Goal: Entertainment & Leisure: Consume media (video, audio)

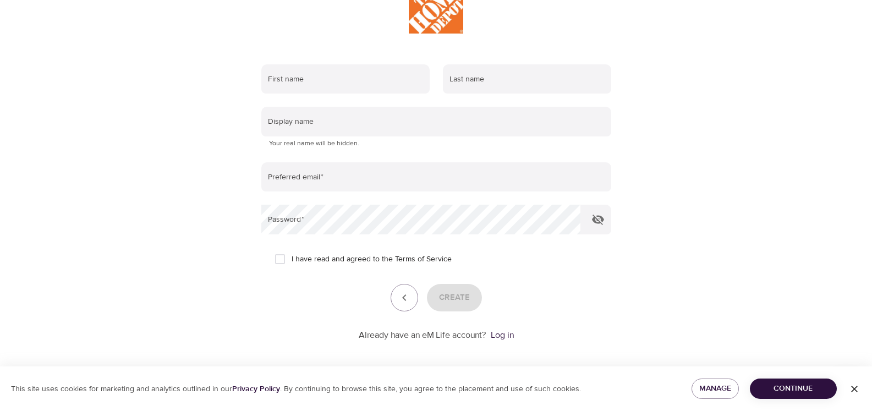
scroll to position [160, 0]
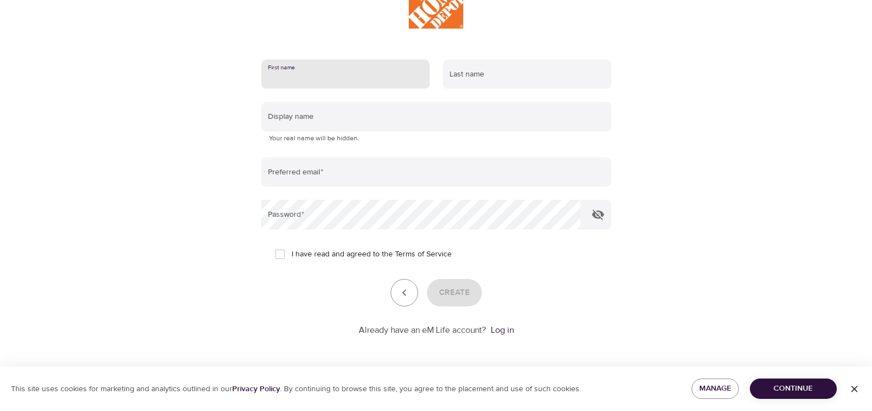
click at [331, 73] on input "text" at bounding box center [345, 74] width 168 height 30
type input "[PERSON_NAME]"
type input "[EMAIL_ADDRESS][DOMAIN_NAME]"
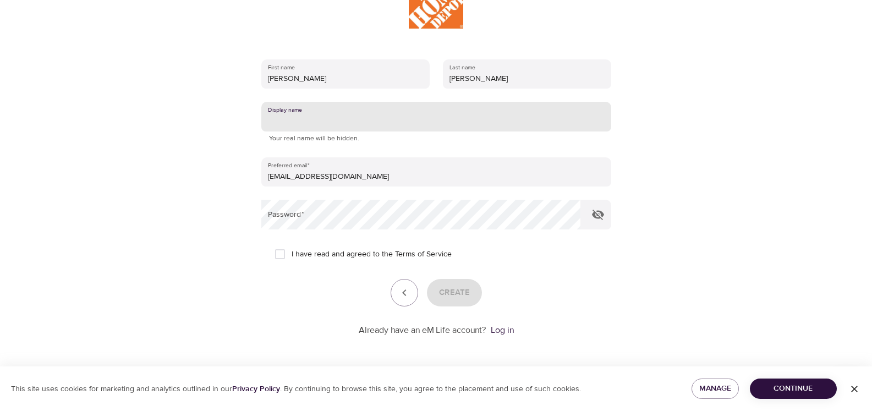
click at [340, 118] on input "text" at bounding box center [436, 117] width 350 height 30
type input "[PERSON_NAME]"
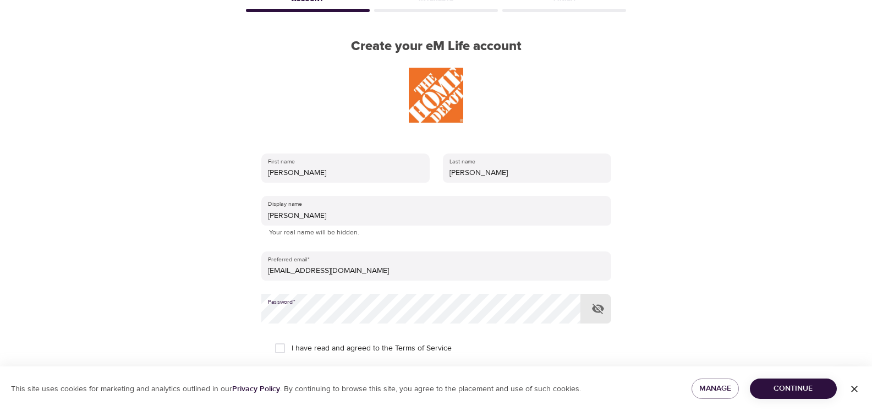
scroll to position [73, 0]
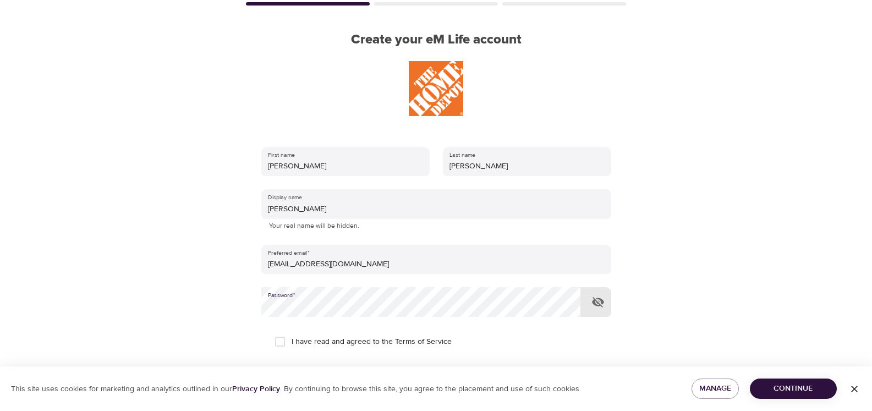
click at [280, 342] on input "I have read and agreed to the Terms of Service" at bounding box center [279, 341] width 23 height 23
checkbox input "true"
click at [793, 387] on span "Continue" at bounding box center [793, 389] width 69 height 14
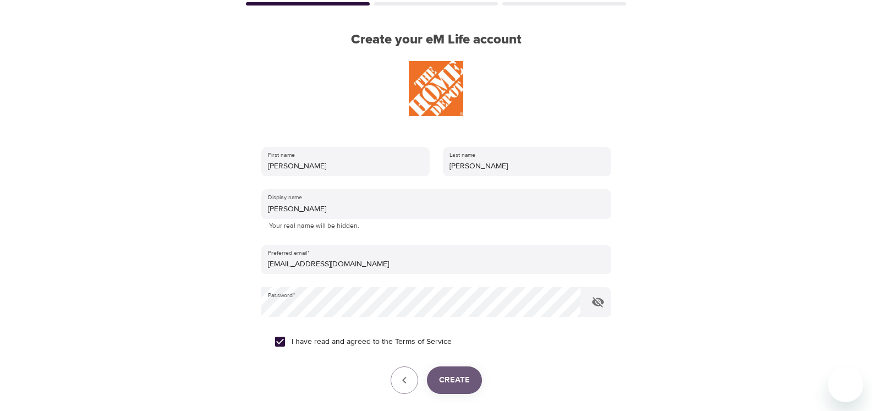
click at [459, 381] on span "Create" at bounding box center [454, 380] width 31 height 14
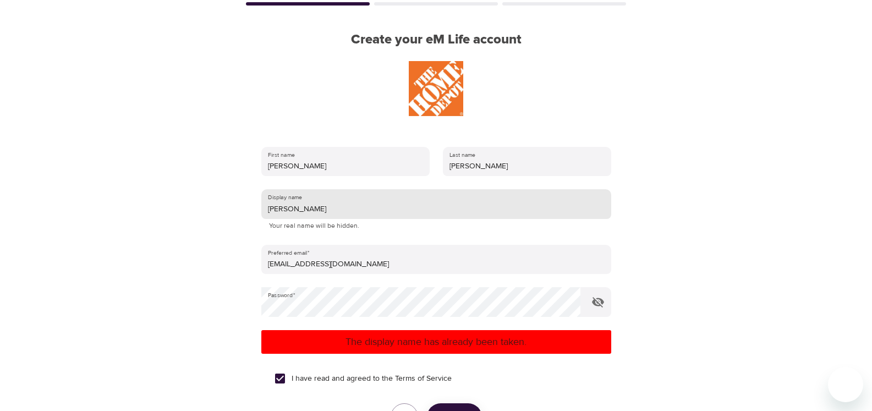
click at [299, 211] on input "[PERSON_NAME]" at bounding box center [436, 204] width 350 height 30
type input "G"
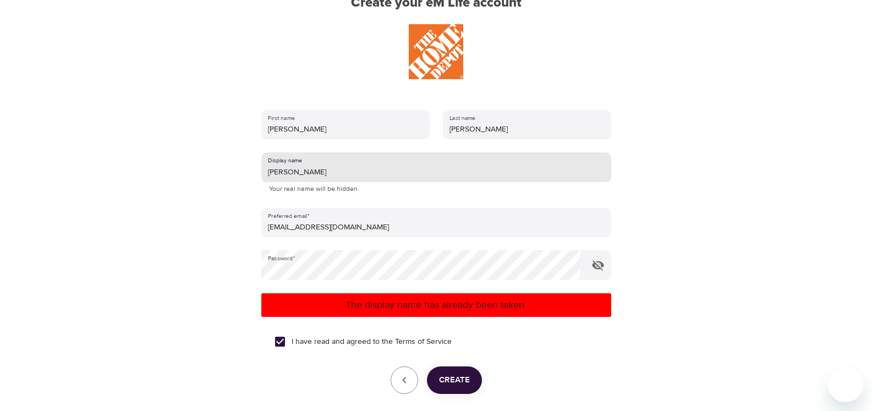
scroll to position [111, 0]
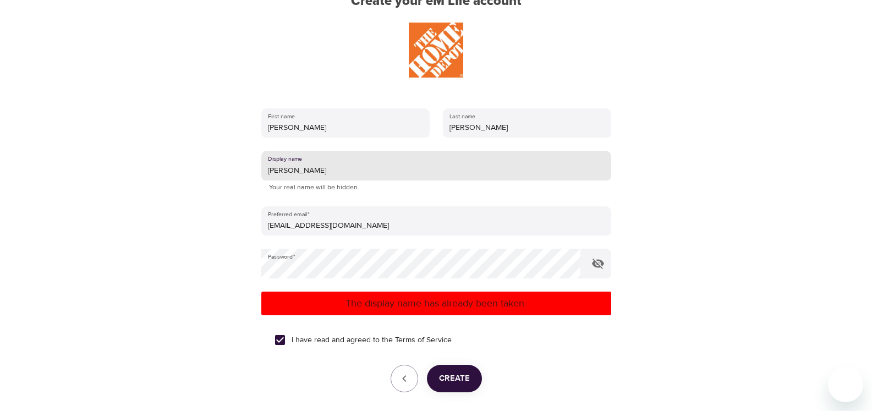
click at [458, 386] on button "Create" at bounding box center [454, 379] width 55 height 28
click at [458, 387] on div "First name [PERSON_NAME] Last name [PERSON_NAME] Display name [PERSON_NAME] You…" at bounding box center [436, 265] width 385 height 349
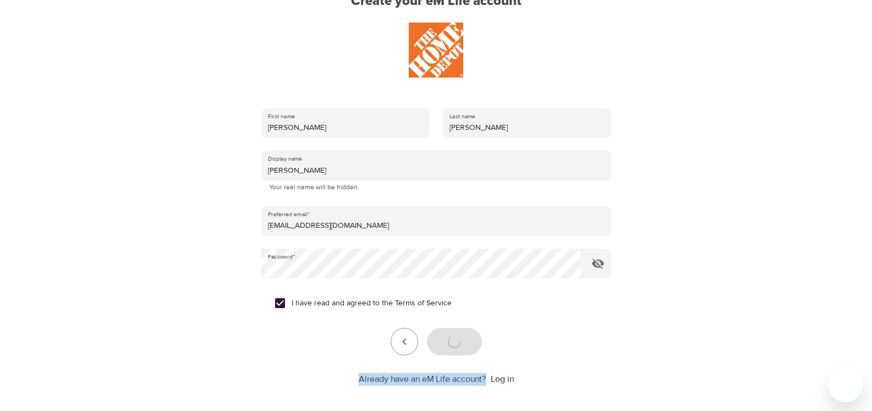
click at [458, 387] on div "First name [PERSON_NAME] Last name [PERSON_NAME] Display name [PERSON_NAME] You…" at bounding box center [436, 247] width 385 height 312
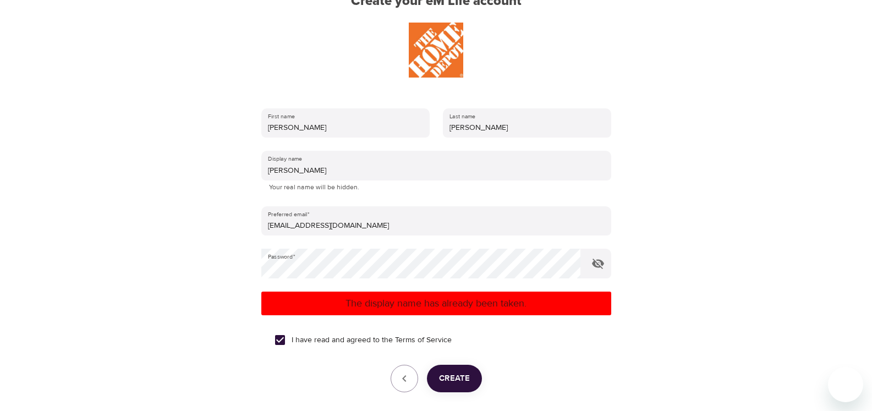
click at [580, 328] on div "I have read and agreed to the Terms of Service" at bounding box center [436, 339] width 323 height 23
click at [597, 266] on icon "button" at bounding box center [597, 263] width 13 height 13
click at [458, 379] on span "Create" at bounding box center [454, 378] width 31 height 14
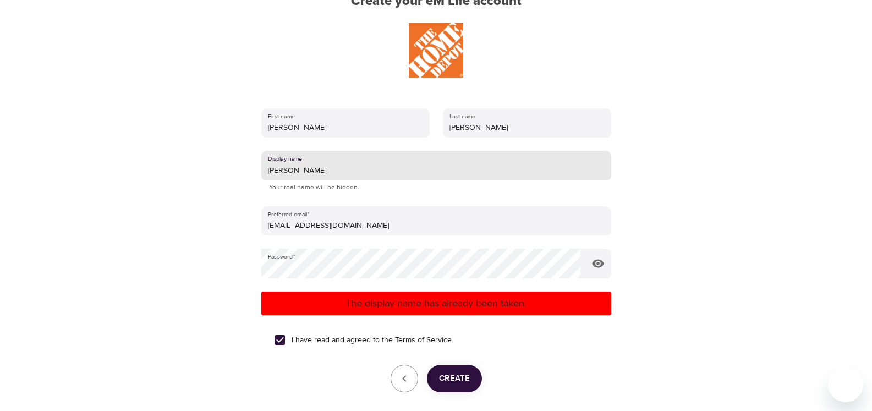
click at [294, 173] on input "[PERSON_NAME]" at bounding box center [436, 166] width 350 height 30
type input "C"
type input "GCB"
click at [458, 382] on span "Create" at bounding box center [454, 378] width 31 height 14
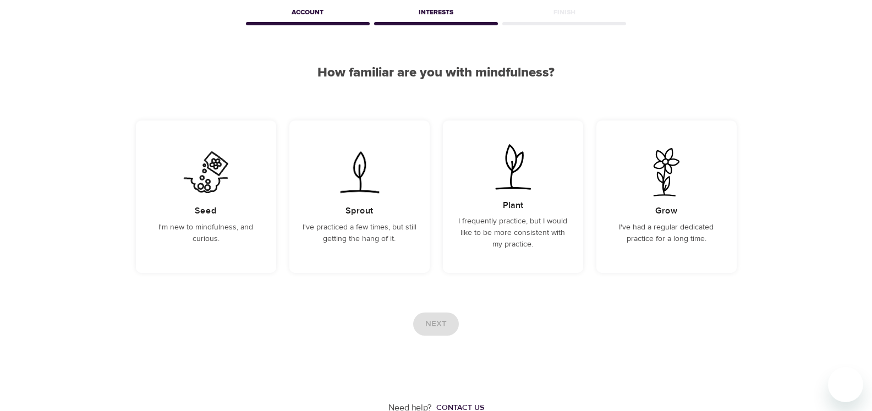
scroll to position [56, 0]
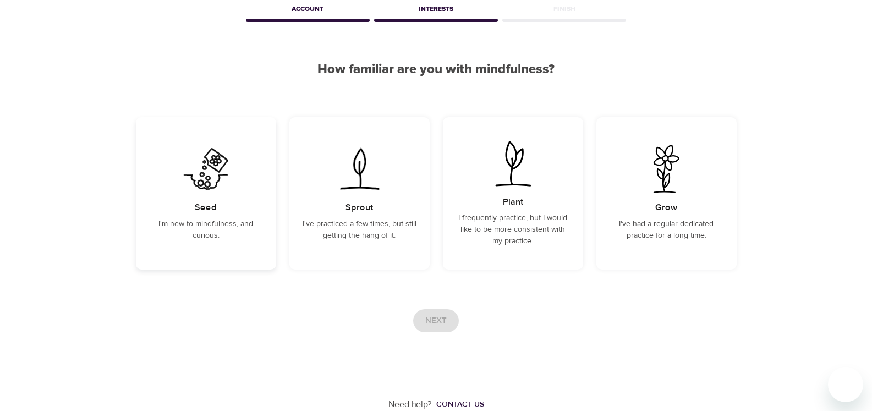
click at [210, 228] on p "I'm new to mindfulness, and curious." at bounding box center [206, 229] width 114 height 23
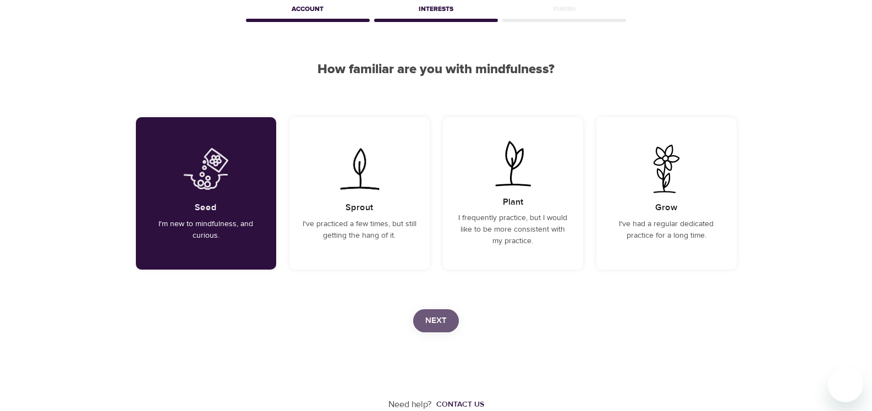
click at [437, 323] on span "Next" at bounding box center [435, 321] width 21 height 14
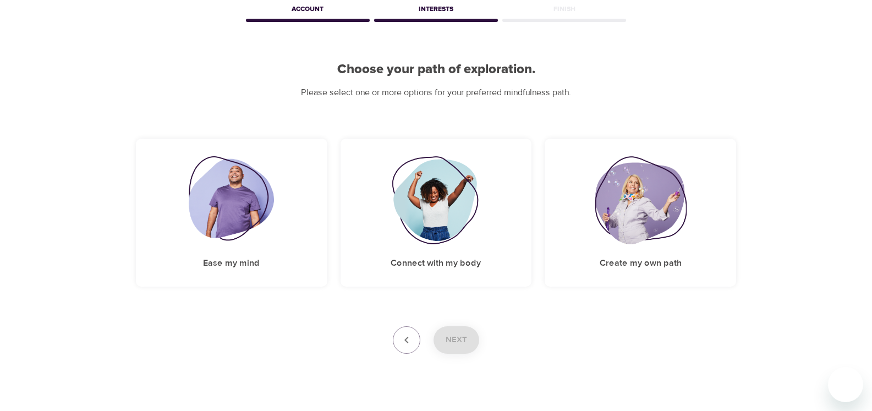
scroll to position [0, 0]
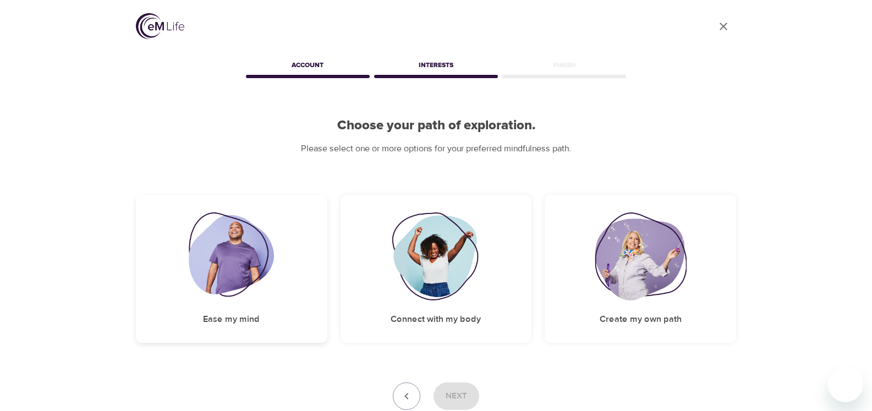
click at [224, 275] on img at bounding box center [231, 256] width 85 height 88
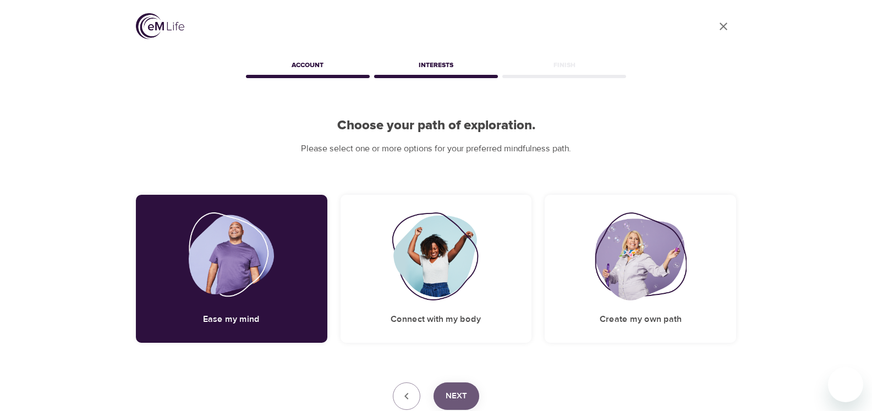
click at [460, 400] on span "Next" at bounding box center [456, 396] width 21 height 14
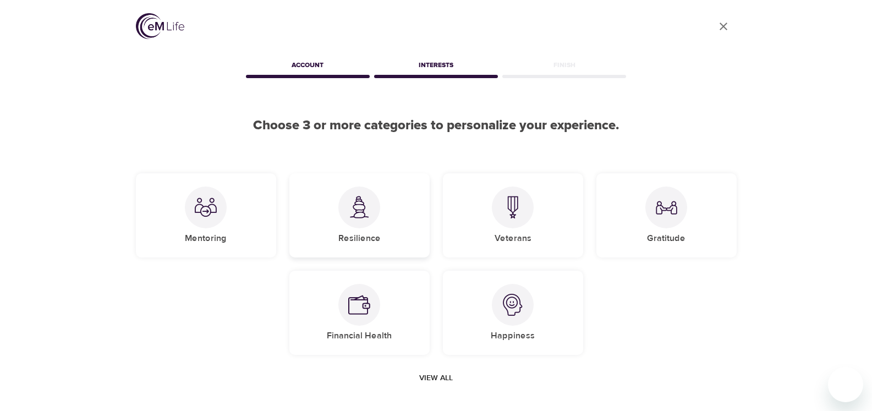
click at [357, 233] on h5 "Resilience" at bounding box center [359, 239] width 42 height 12
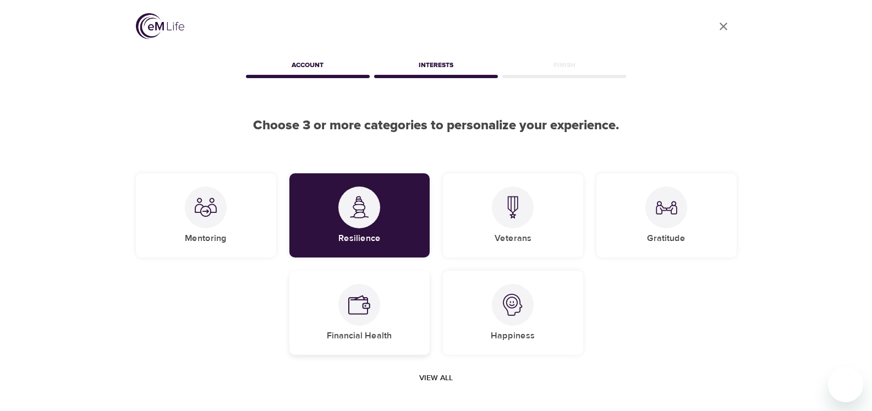
click at [371, 316] on div at bounding box center [359, 305] width 42 height 42
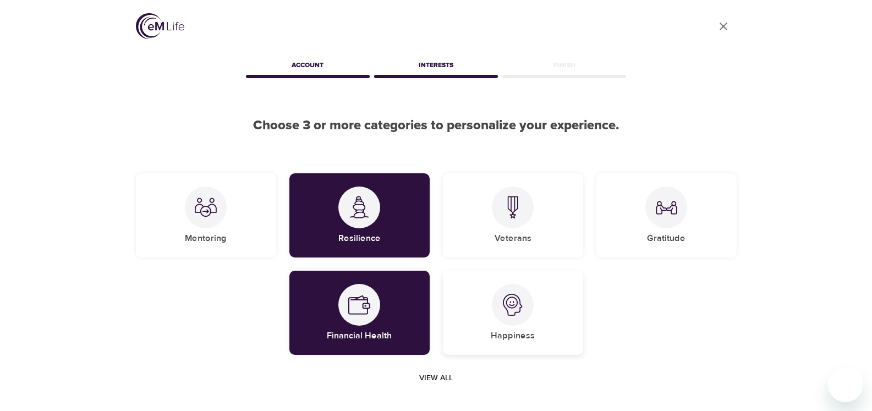
click at [521, 328] on div "Happiness" at bounding box center [513, 313] width 140 height 84
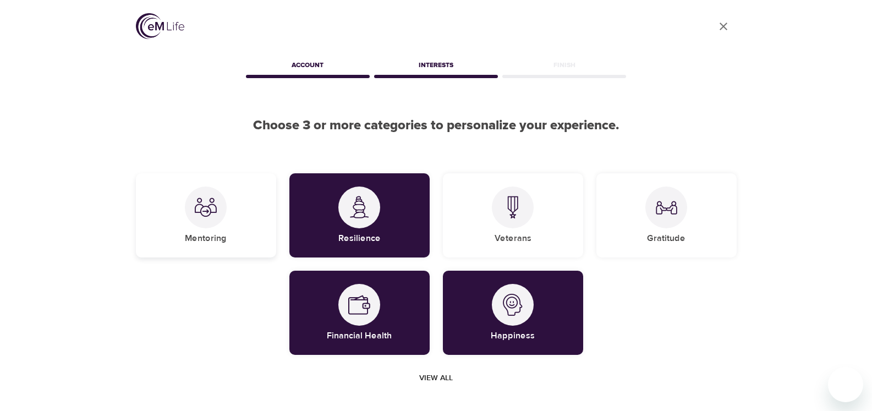
click at [218, 212] on div at bounding box center [206, 208] width 42 height 42
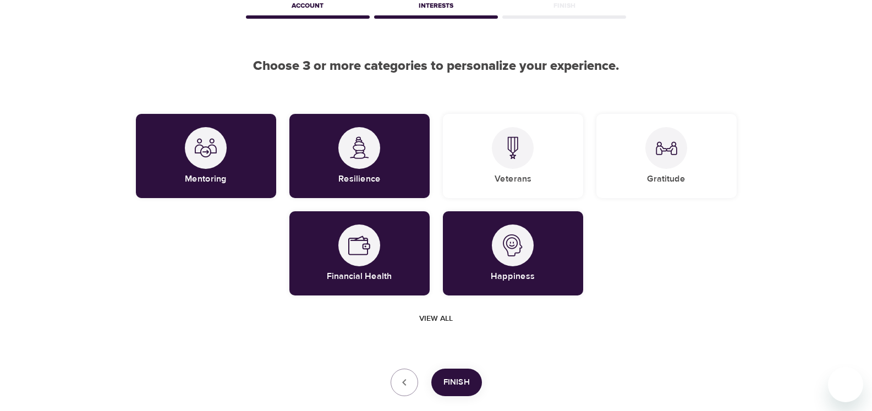
scroll to position [72, 0]
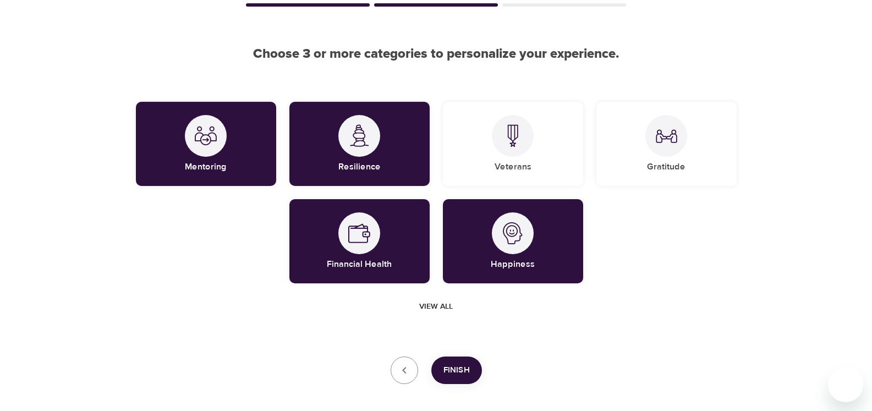
click at [453, 373] on span "Finish" at bounding box center [456, 370] width 26 height 14
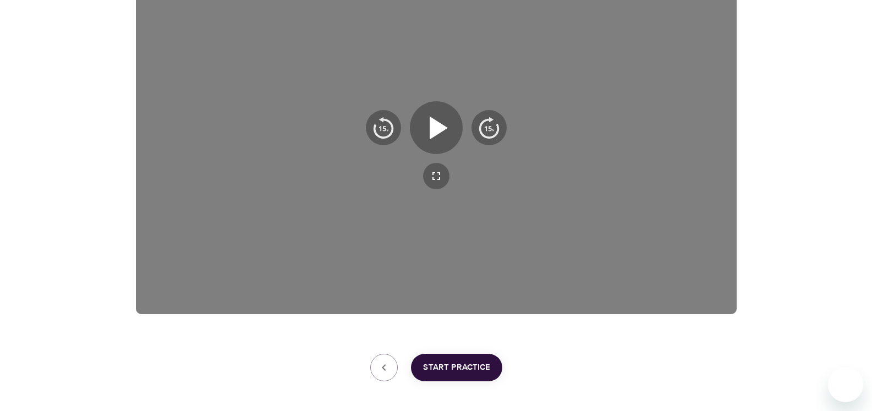
scroll to position [220, 0]
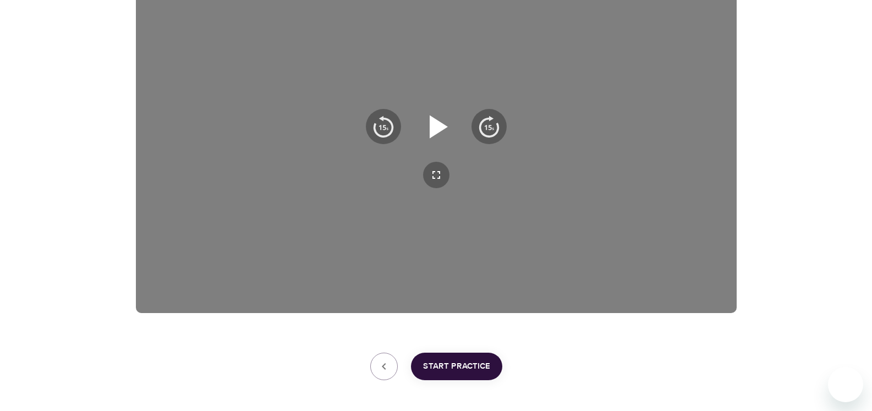
click at [441, 127] on icon "button" at bounding box center [439, 126] width 18 height 23
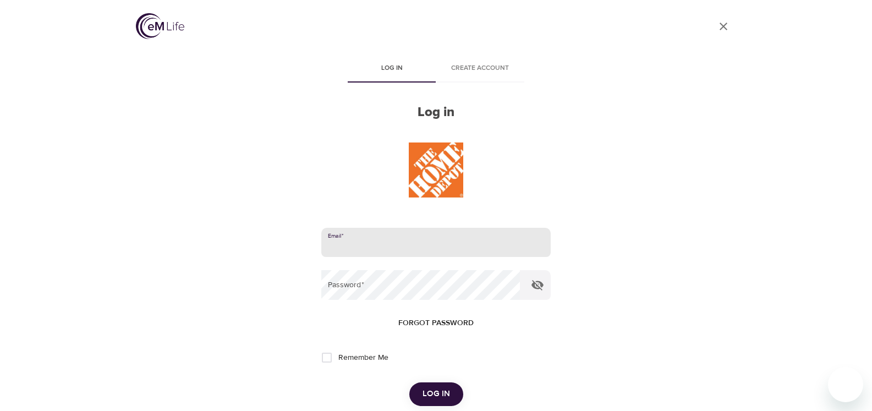
click at [381, 251] on input "email" at bounding box center [435, 243] width 229 height 30
type input "[EMAIL_ADDRESS][DOMAIN_NAME]"
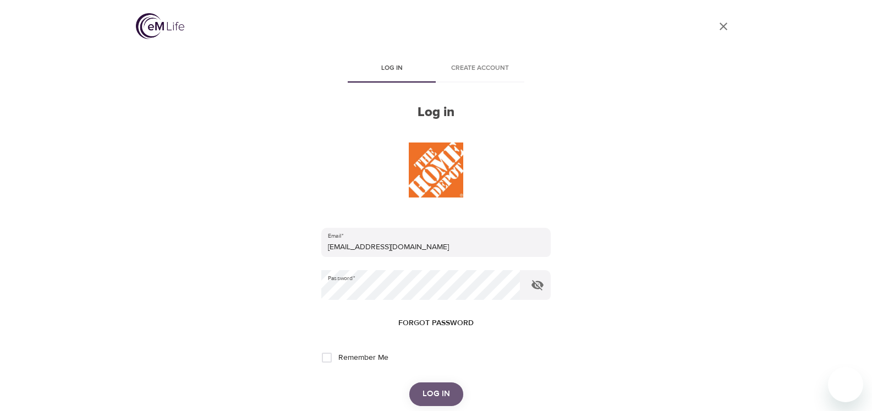
click at [449, 393] on span "Log in" at bounding box center [437, 394] width 28 height 14
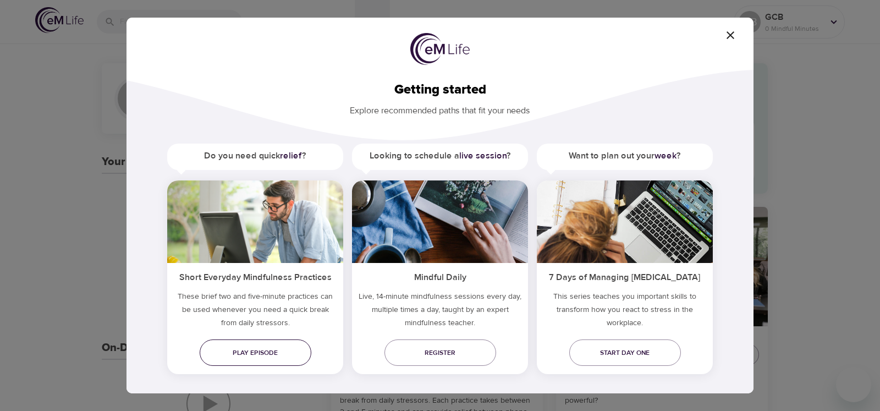
click at [254, 350] on span "Play episode" at bounding box center [256, 353] width 94 height 12
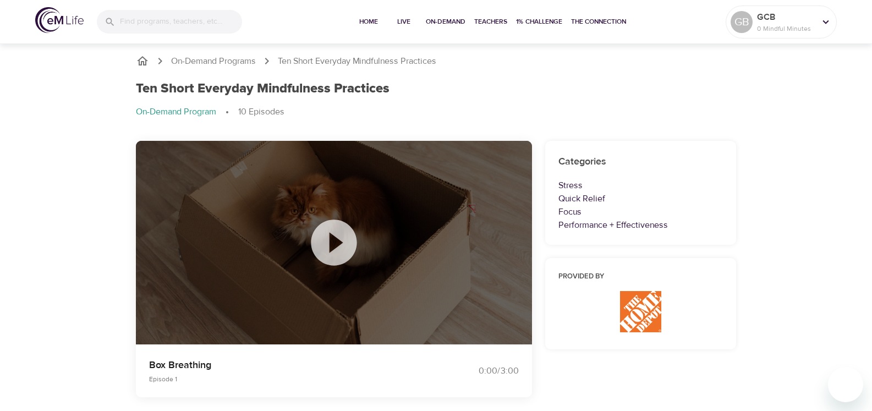
scroll to position [274, 0]
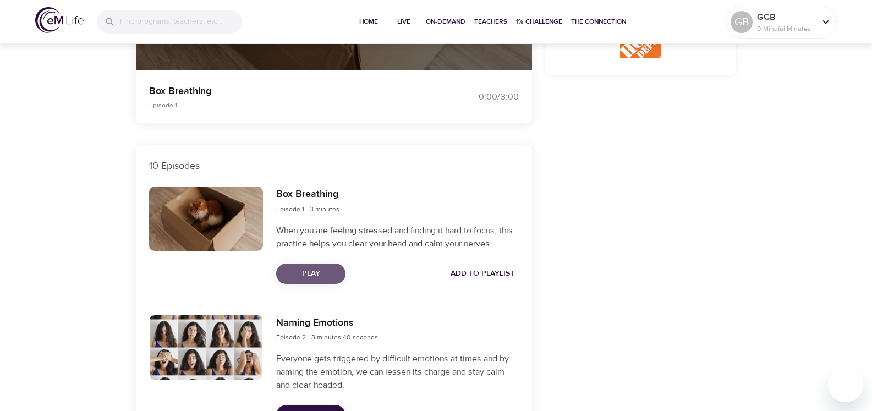
click at [317, 269] on span "Play" at bounding box center [311, 274] width 52 height 14
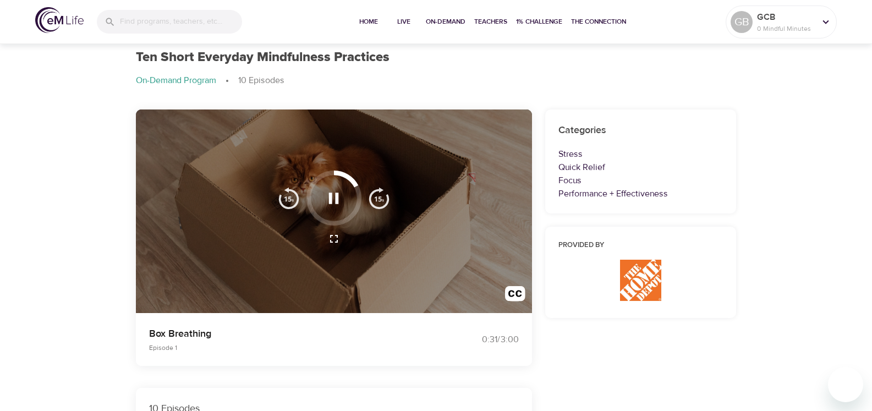
scroll to position [29, 0]
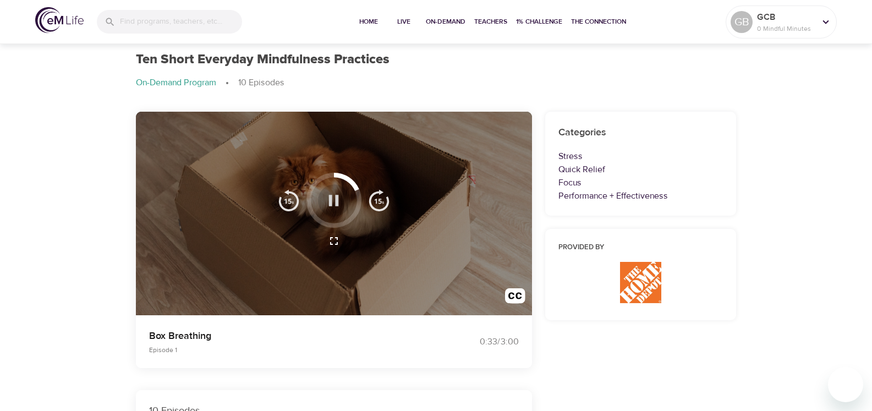
click at [331, 204] on icon "button" at bounding box center [334, 200] width 10 height 11
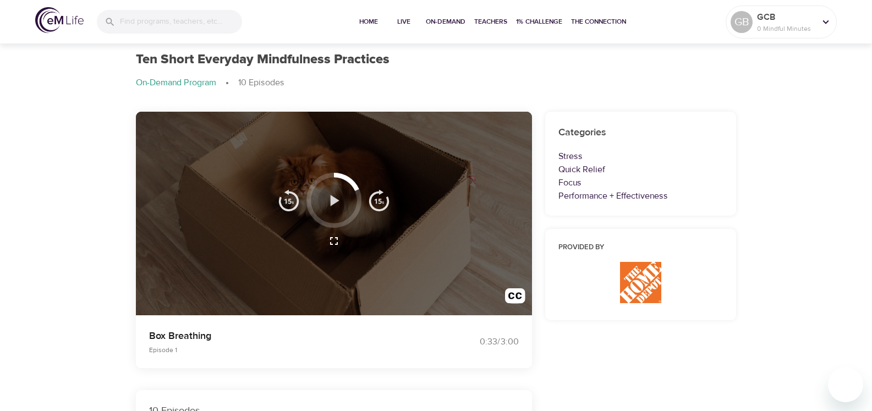
click at [332, 201] on icon "button" at bounding box center [335, 200] width 9 height 11
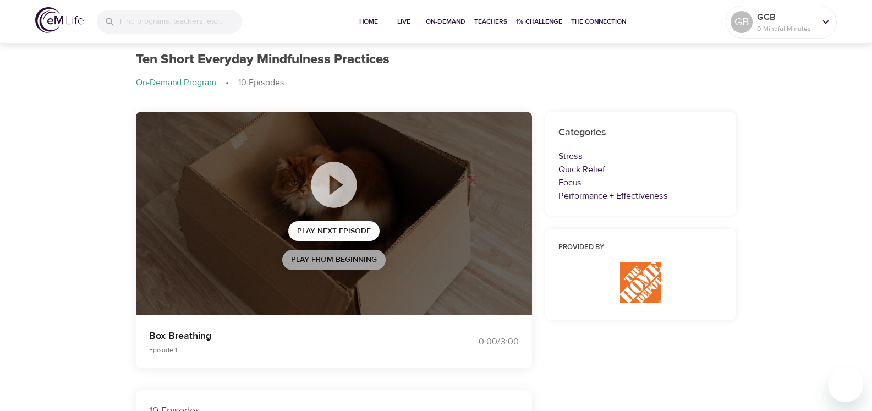
click at [317, 262] on span "Play from beginning" at bounding box center [334, 260] width 86 height 14
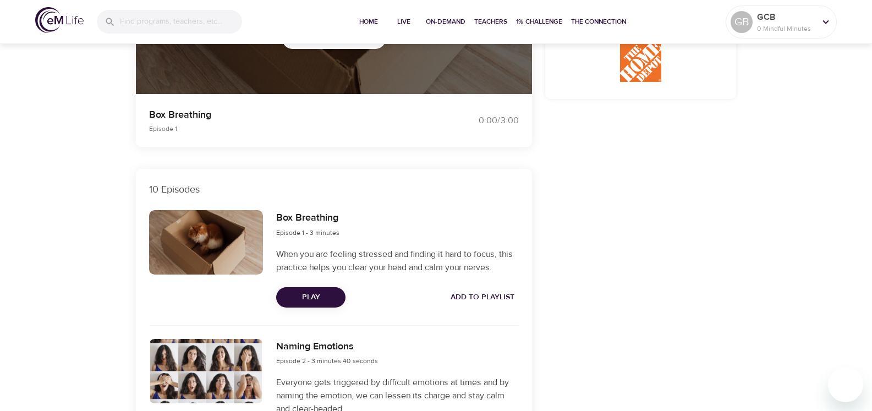
scroll to position [451, 0]
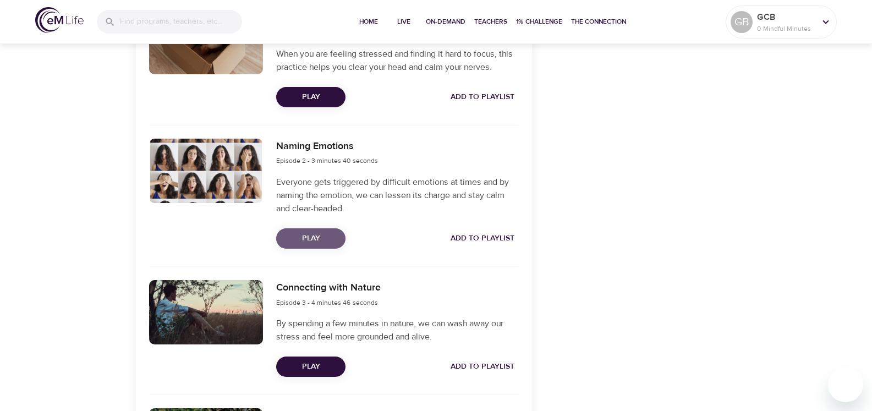
click at [312, 237] on span "Play" at bounding box center [311, 239] width 52 height 14
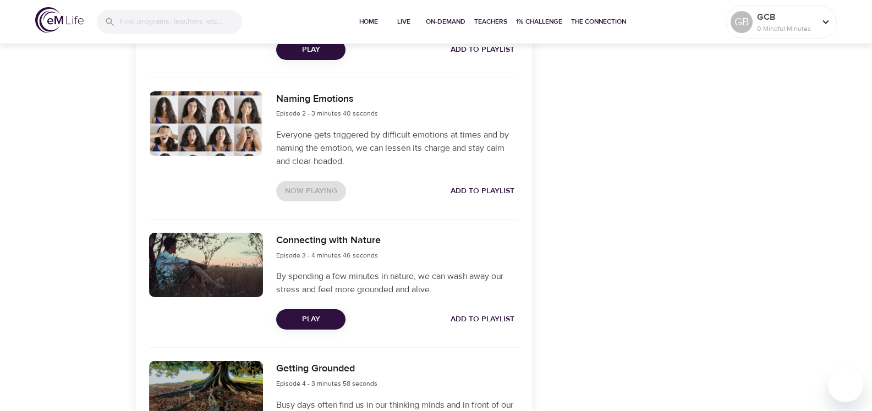
scroll to position [585, 0]
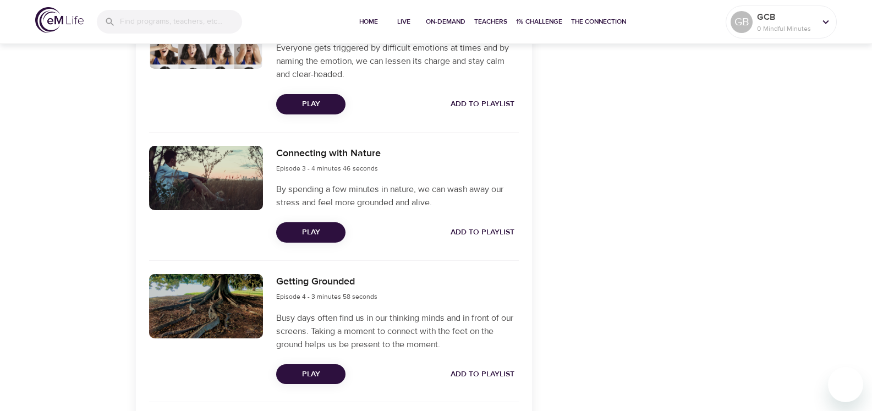
click at [311, 229] on span "Play" at bounding box center [311, 233] width 52 height 14
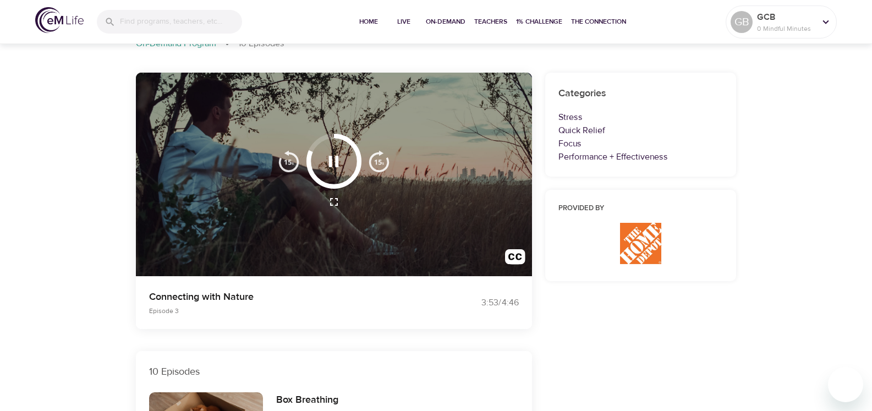
scroll to position [0, 0]
